Goal: Use online tool/utility: Utilize a website feature to perform a specific function

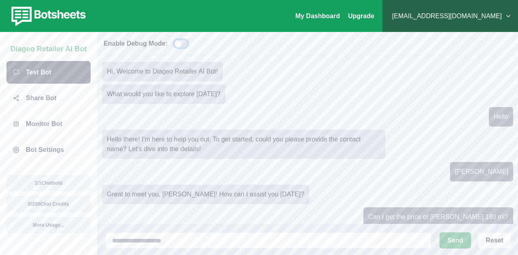
scroll to position [239, 0]
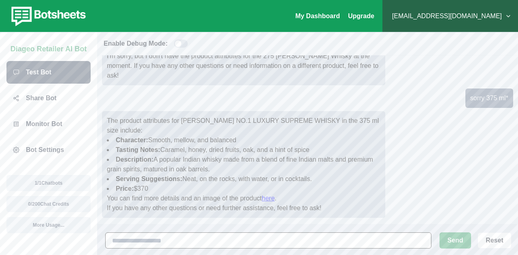
click at [226, 238] on input at bounding box center [268, 241] width 326 height 16
type input "**********"
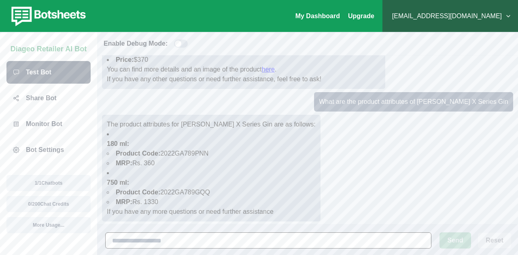
scroll to position [372, 0]
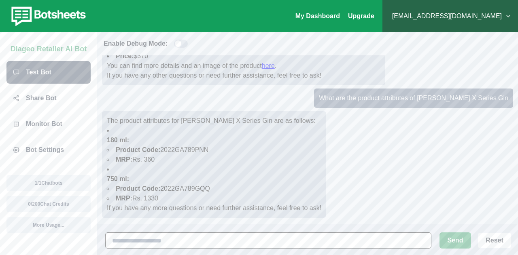
click at [157, 240] on input at bounding box center [268, 241] width 326 height 16
type input "**********"
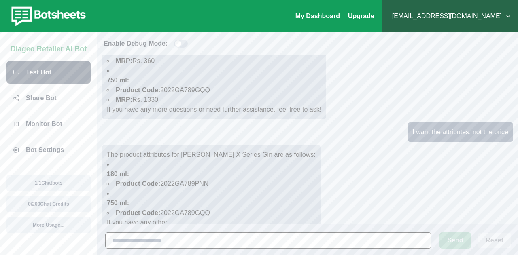
scroll to position [485, 0]
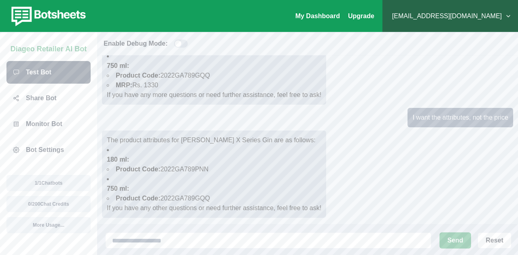
click at [177, 40] on span at bounding box center [178, 43] width 6 height 6
click at [233, 231] on div "Send Reset" at bounding box center [307, 240] width 421 height 31
click at [230, 232] on div "Send Reset" at bounding box center [307, 240] width 421 height 31
click at [230, 242] on input at bounding box center [268, 241] width 326 height 16
type input "**********"
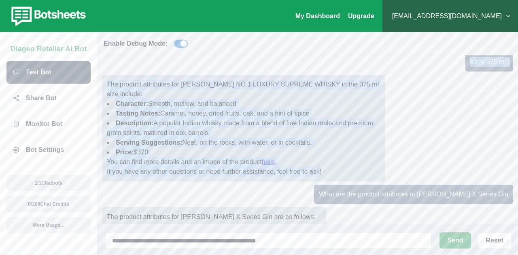
scroll to position [274, 0]
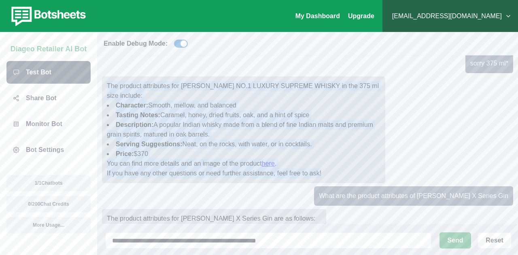
drag, startPoint x: 321, startPoint y: 149, endPoint x: 107, endPoint y: 85, distance: 223.3
click at [107, 85] on div "The product attributes for [PERSON_NAME] NO.1 LUXURY SUPREME WHISKY in the 375 …" at bounding box center [243, 130] width 283 height 107
copy div "The product attributes for [PERSON_NAME] NO.1 LUXURY SUPREME WHISKY in the 375 …"
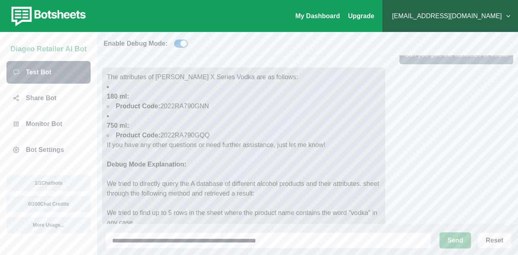
scroll to position [705, 0]
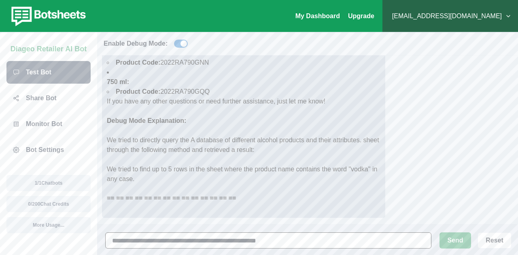
click at [285, 241] on input "**********" at bounding box center [268, 241] width 326 height 16
type input "**********"
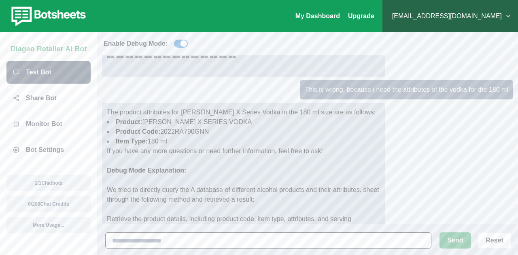
scroll to position [846, 0]
drag, startPoint x: 320, startPoint y: 152, endPoint x: 106, endPoint y: 152, distance: 213.3
click at [106, 152] on div "The product attributes for McDowell's X Series Vodka in the 180 ml size are as …" at bounding box center [243, 190] width 283 height 175
copy p "If you have any more questions or need further information, feel free to ask"
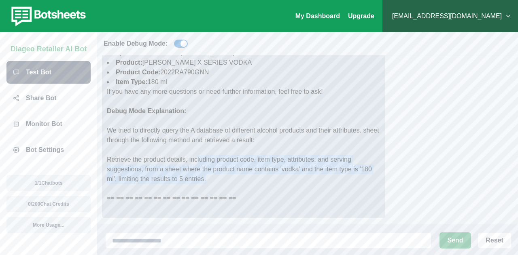
drag, startPoint x: 196, startPoint y: 160, endPoint x: 215, endPoint y: 183, distance: 29.9
click at [215, 183] on p "Retrieve the product details, including product code, item type, attributes, an…" at bounding box center [244, 164] width 274 height 39
drag, startPoint x: 215, startPoint y: 183, endPoint x: 103, endPoint y: 161, distance: 113.8
click at [103, 161] on div "The product attributes for McDowell's X Series Vodka in the 180 ml size are as …" at bounding box center [243, 130] width 283 height 175
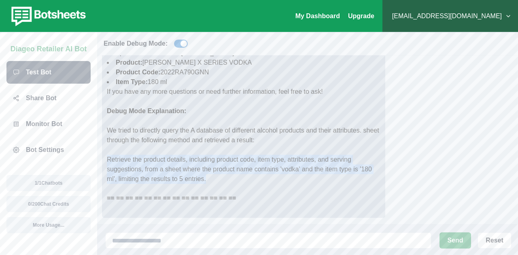
copy p "Retrieve the product details, including product code, item type, attributes, an…"
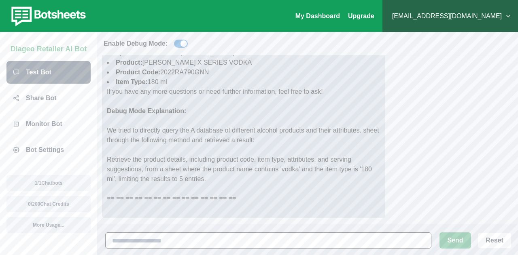
click at [200, 245] on input at bounding box center [268, 241] width 326 height 16
type input "**********"
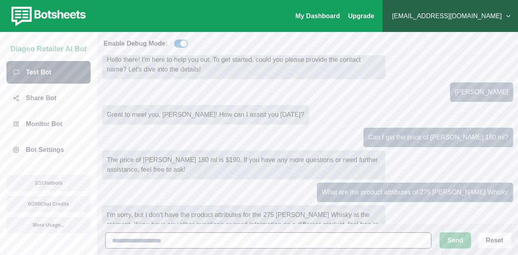
scroll to position [0, 0]
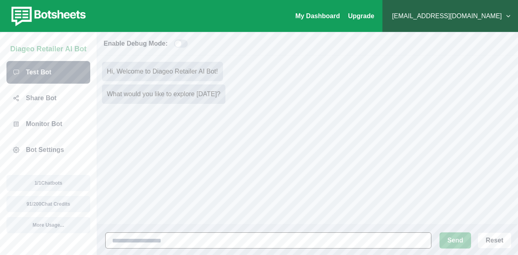
click at [168, 238] on input at bounding box center [268, 241] width 326 height 16
type input "**********"
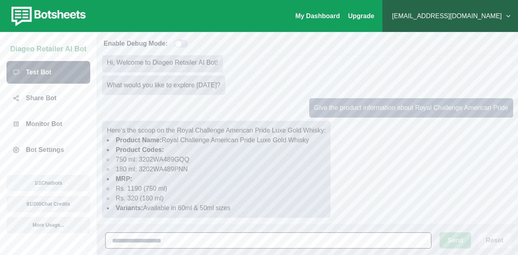
scroll to position [19, 0]
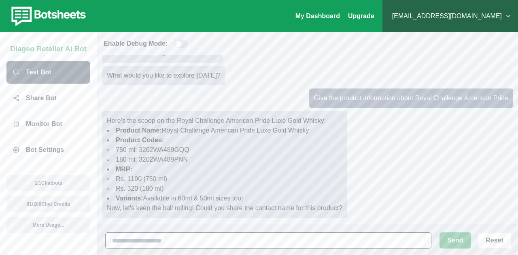
click at [184, 234] on input at bounding box center [268, 241] width 326 height 16
click at [240, 236] on input at bounding box center [268, 241] width 326 height 16
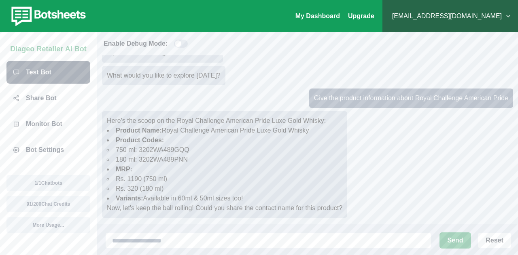
click at [180, 45] on span at bounding box center [178, 43] width 6 height 6
click at [180, 239] on input at bounding box center [268, 241] width 326 height 16
type input "******"
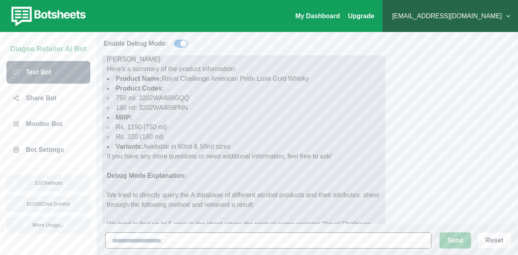
scroll to position [223, 0]
type input "**********"
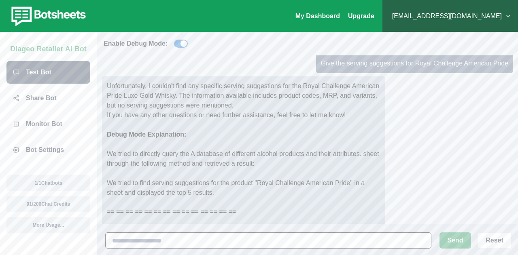
scroll to position [449, 0]
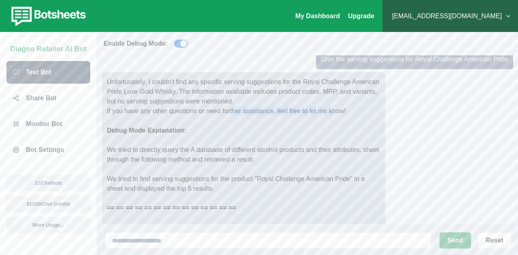
drag, startPoint x: 231, startPoint y: 97, endPoint x: 331, endPoint y: 100, distance: 100.4
click at [331, 106] on p "If you have any other questions or need further assistance, feel free to let me…" at bounding box center [244, 111] width 274 height 10
drag, startPoint x: 216, startPoint y: 181, endPoint x: 104, endPoint y: 168, distance: 113.3
click at [104, 168] on div "Unfortunately, I couldn't find any specific serving suggestions for the Royal C…" at bounding box center [243, 149] width 283 height 155
click at [160, 194] on p "== == == == == == == == == == == == == ==" at bounding box center [244, 203] width 274 height 19
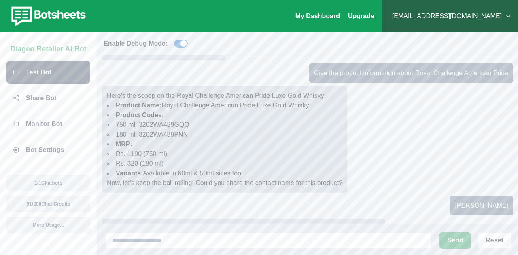
scroll to position [0, 0]
